Goal: Information Seeking & Learning: Find specific fact

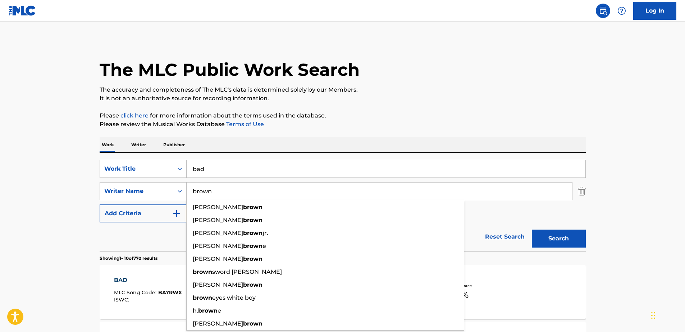
drag, startPoint x: 230, startPoint y: 194, endPoint x: 178, endPoint y: 182, distance: 53.8
click at [178, 182] on div "SearchWithCriteriab9c49998-1f59-49a3-9613-e54120096446 Work Title bad SearchWit…" at bounding box center [343, 191] width 486 height 63
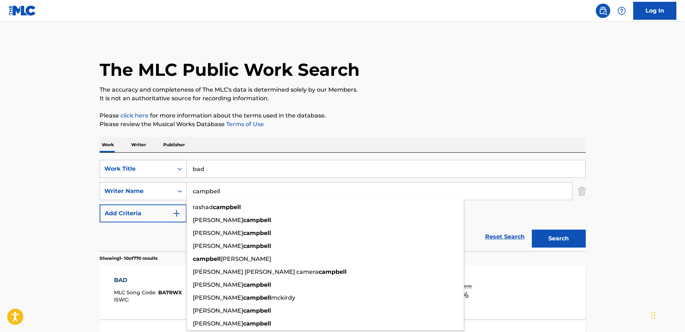
type input "campbell"
click at [531, 230] on button "Search" at bounding box center [558, 239] width 54 height 18
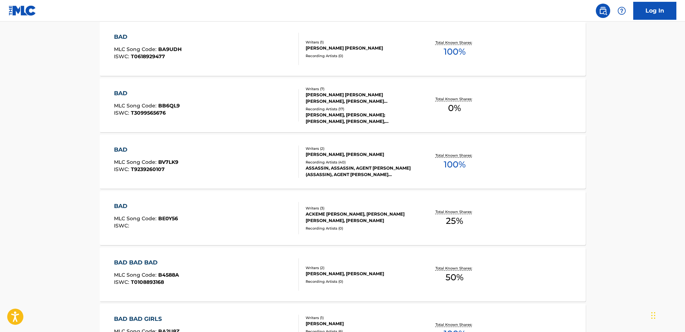
scroll to position [503, 0]
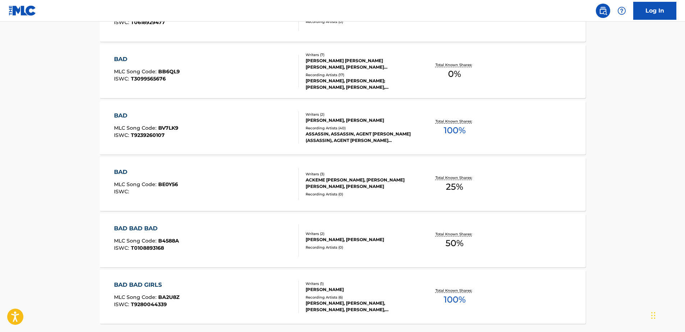
click at [158, 186] on span "BE0Y56" at bounding box center [168, 184] width 20 height 6
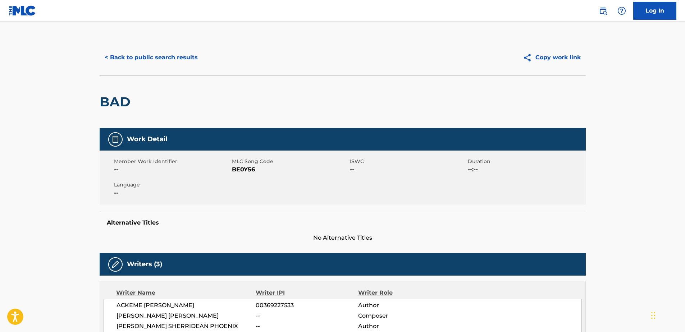
click at [174, 58] on button "< Back to public search results" at bounding box center [151, 58] width 103 height 18
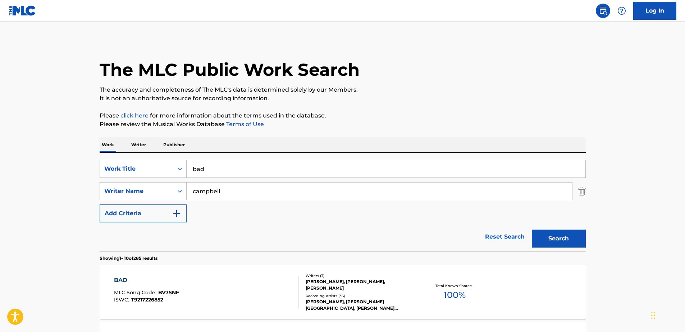
drag, startPoint x: 231, startPoint y: 186, endPoint x: -45, endPoint y: 178, distance: 276.1
click at [0, 178] on html "Accessibility Screen-Reader Guide, Feedback, and Issue Reporting | New window C…" at bounding box center [342, 166] width 685 height 332
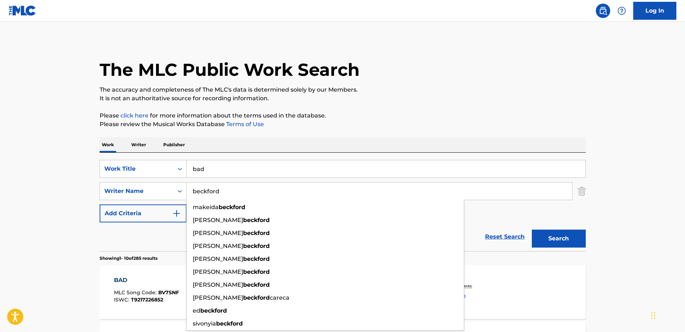
type input "beckford"
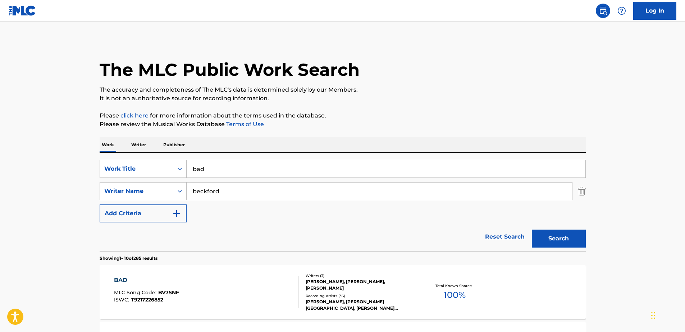
click at [545, 235] on button "Search" at bounding box center [558, 239] width 54 height 18
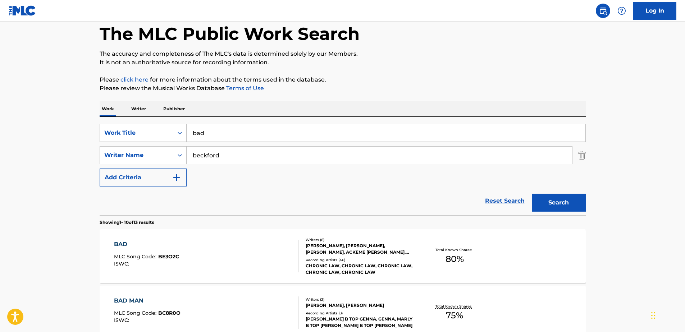
click at [220, 236] on div "BAD MLC Song Code : BE3O2C ISWC : Writers ( 6 ) [PERSON_NAME], [PERSON_NAME], […" at bounding box center [343, 256] width 486 height 54
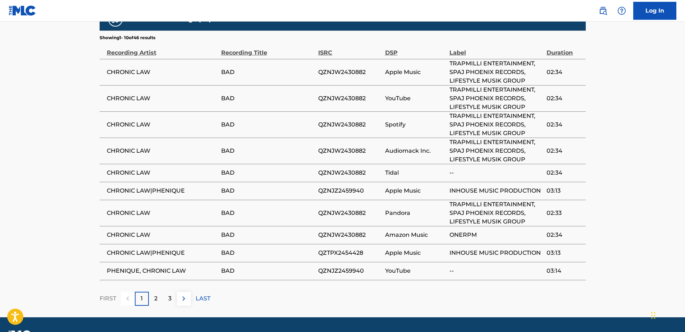
scroll to position [683, 0]
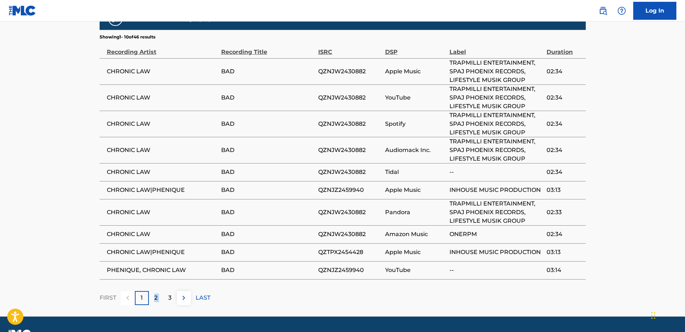
drag, startPoint x: 163, startPoint y: 299, endPoint x: 155, endPoint y: 294, distance: 10.3
click at [155, 294] on div "FIRST 1 2 3 LAST" at bounding box center [343, 298] width 486 height 14
click at [155, 294] on p "2" at bounding box center [155, 298] width 3 height 9
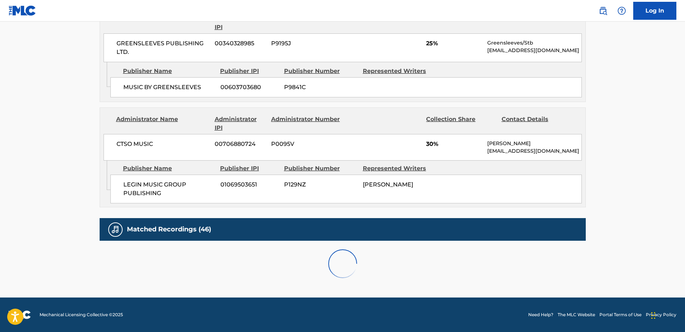
scroll to position [677, 0]
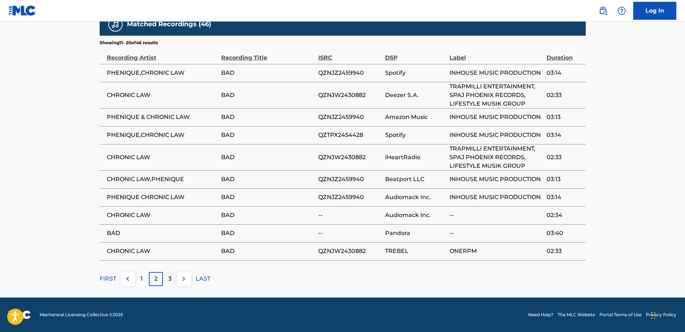
click at [163, 281] on div "3" at bounding box center [170, 279] width 14 height 14
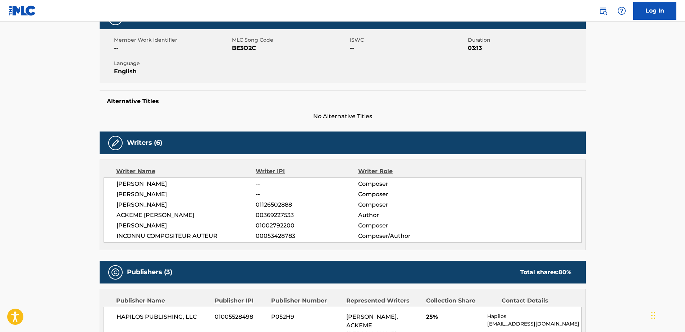
scroll to position [0, 0]
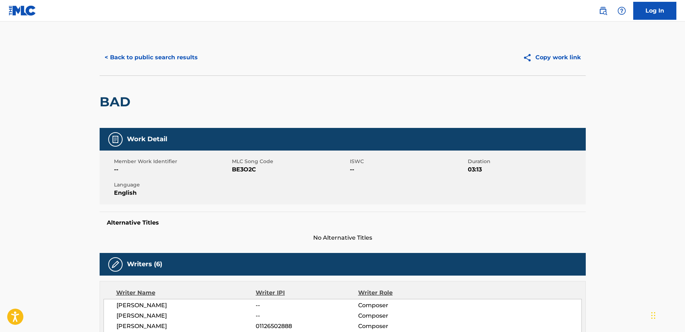
click at [106, 53] on button "< Back to public search results" at bounding box center [151, 58] width 103 height 18
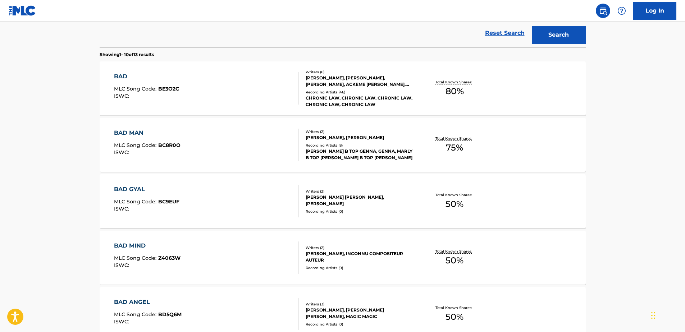
scroll to position [180, 0]
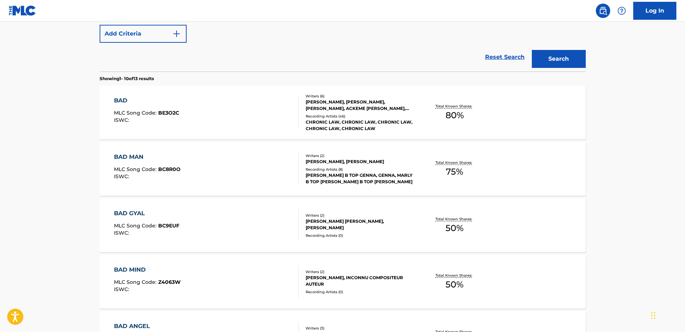
click at [187, 112] on div "BAD MLC Song Code : BE3O2C ISWC :" at bounding box center [206, 112] width 185 height 32
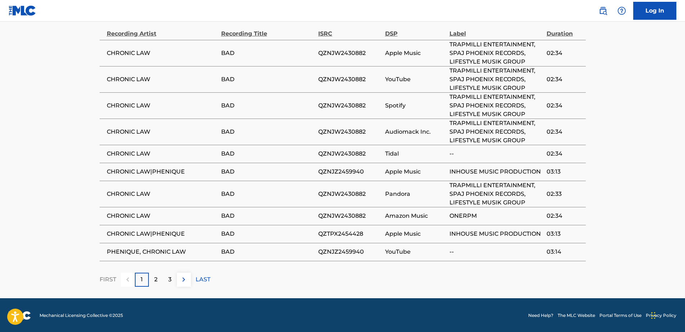
scroll to position [702, 0]
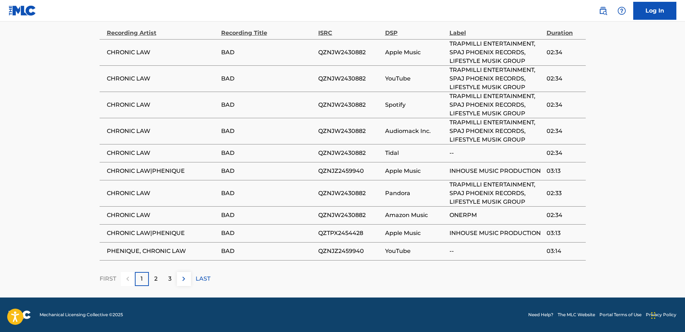
click at [174, 281] on div "3" at bounding box center [170, 279] width 14 height 14
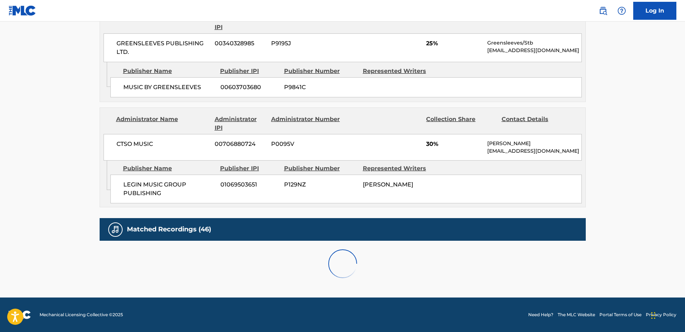
scroll to position [660, 0]
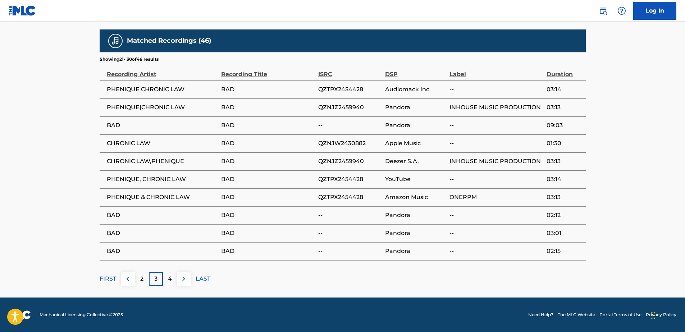
click at [167, 279] on div "4" at bounding box center [170, 279] width 14 height 14
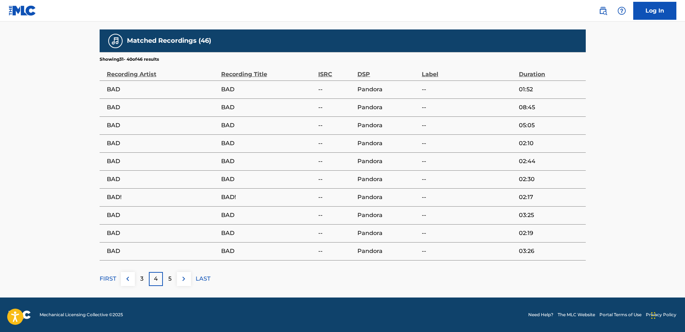
click at [156, 281] on p "4" at bounding box center [156, 279] width 4 height 9
click at [144, 281] on div "3" at bounding box center [142, 279] width 14 height 14
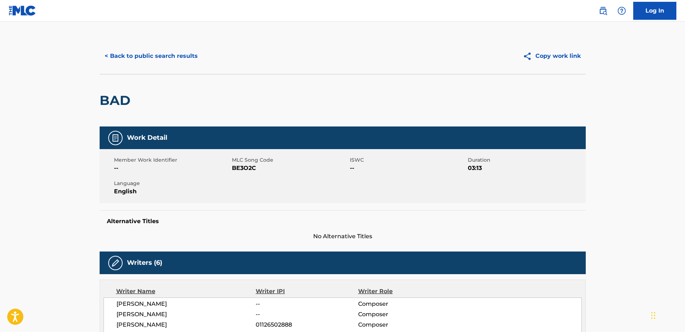
scroll to position [0, 0]
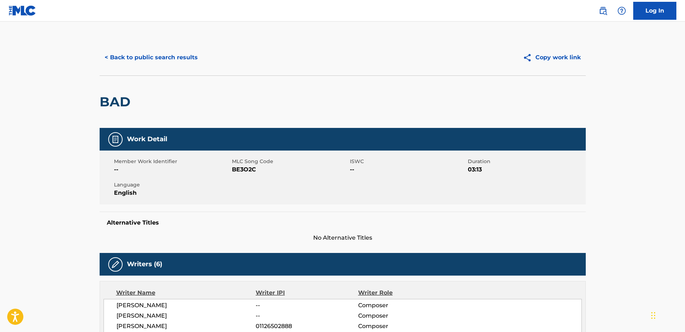
click at [181, 59] on button "< Back to public search results" at bounding box center [151, 58] width 103 height 18
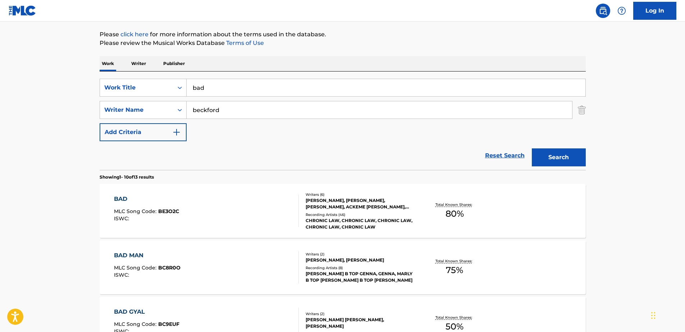
scroll to position [77, 0]
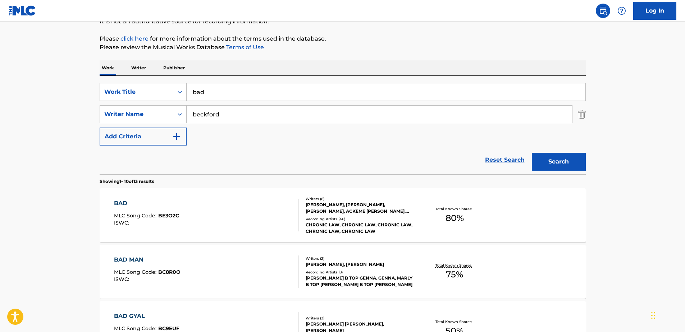
drag, startPoint x: 86, startPoint y: 205, endPoint x: 77, endPoint y: 213, distance: 12.0
drag, startPoint x: 77, startPoint y: 213, endPoint x: 23, endPoint y: 244, distance: 61.5
click at [134, 195] on div "BAD MLC Song Code : BE3O2C ISWC : Writers ( 6 ) [PERSON_NAME], [PERSON_NAME], […" at bounding box center [343, 215] width 486 height 54
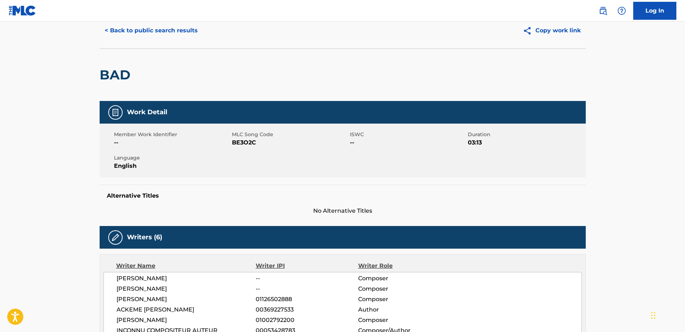
scroll to position [108, 0]
